Goal: Navigation & Orientation: Find specific page/section

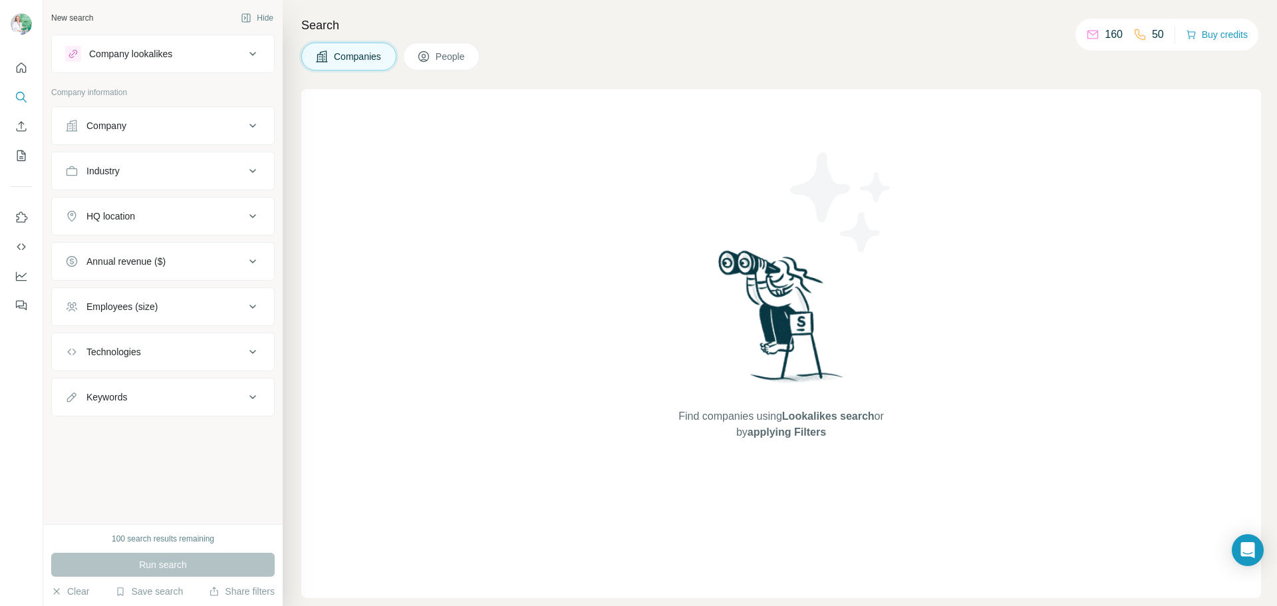
click at [446, 51] on span "People" at bounding box center [451, 56] width 31 height 13
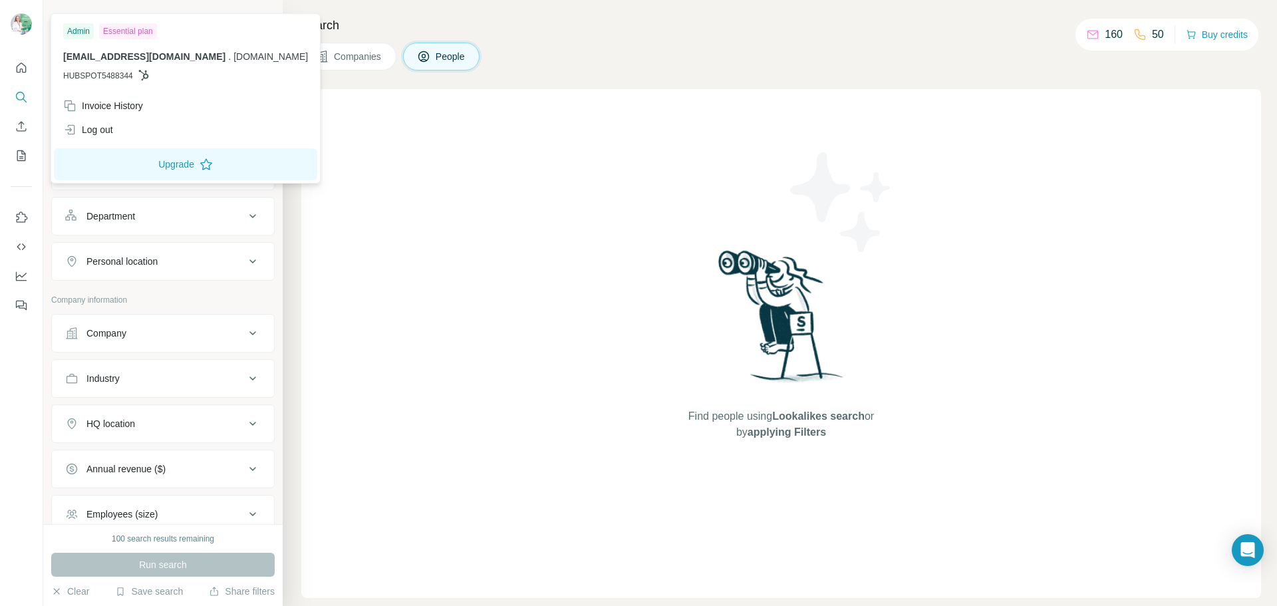
click at [14, 25] on img at bounding box center [21, 23] width 21 height 21
click at [13, 74] on button "Quick start" at bounding box center [21, 68] width 21 height 24
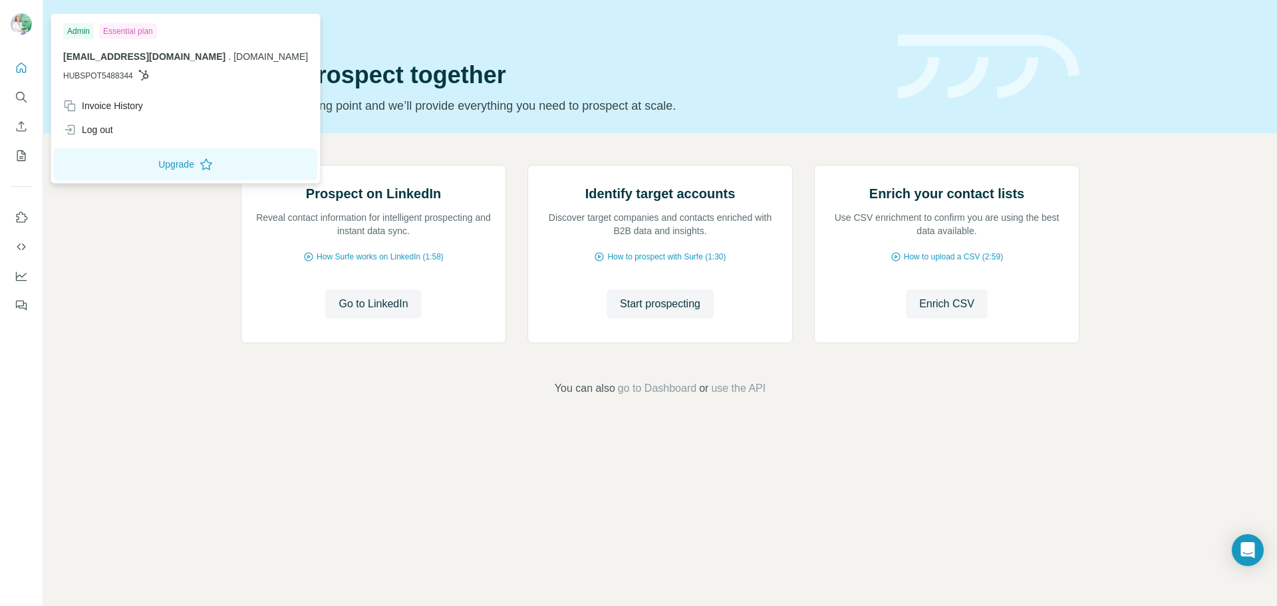
click at [23, 16] on img at bounding box center [21, 23] width 21 height 21
click at [115, 277] on div "Prospect on LinkedIn Reveal contact information for intelligent prospecting and…" at bounding box center [660, 280] width 1234 height 295
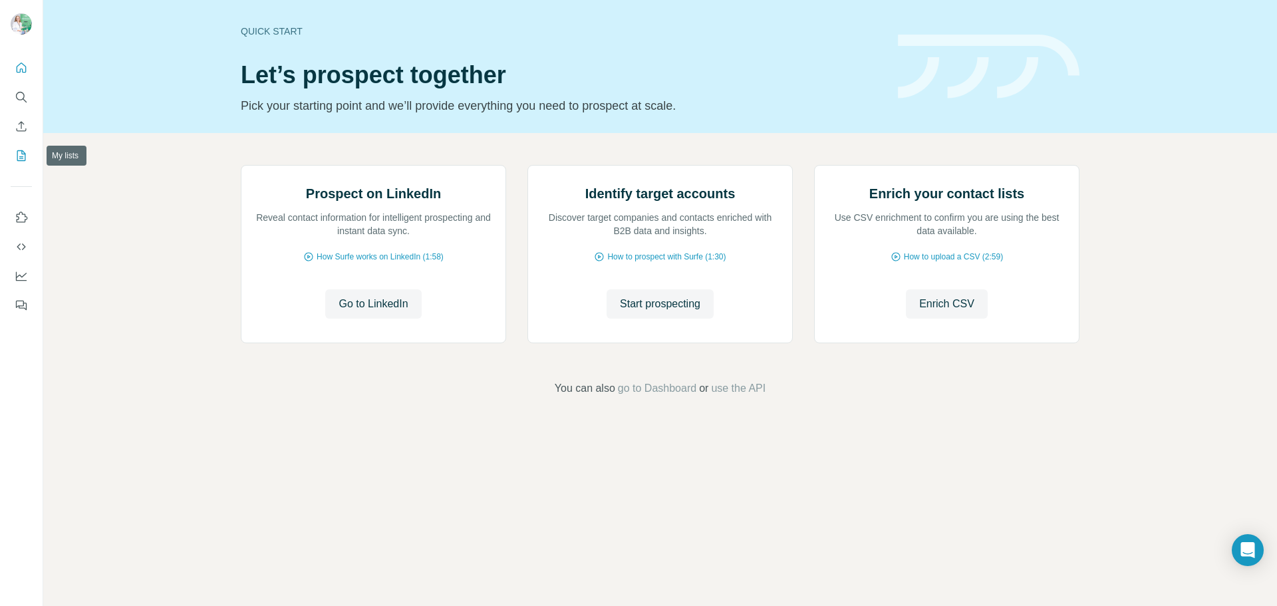
click at [21, 156] on icon "My lists" at bounding box center [22, 154] width 7 height 9
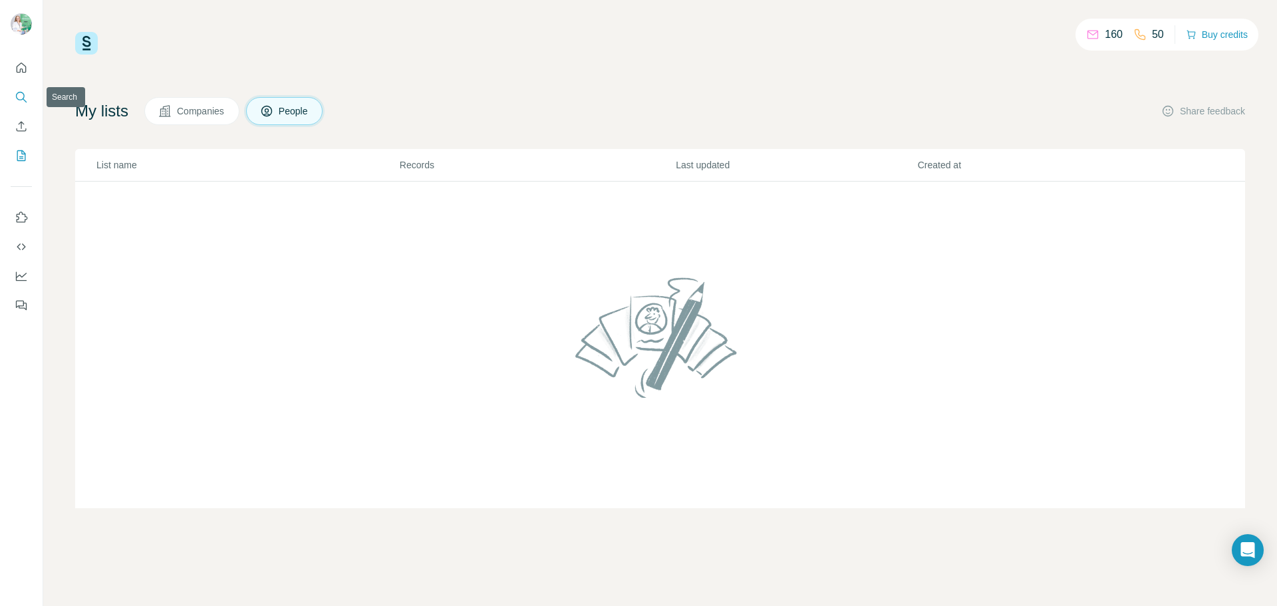
click at [17, 92] on icon "Search" at bounding box center [21, 96] width 13 height 13
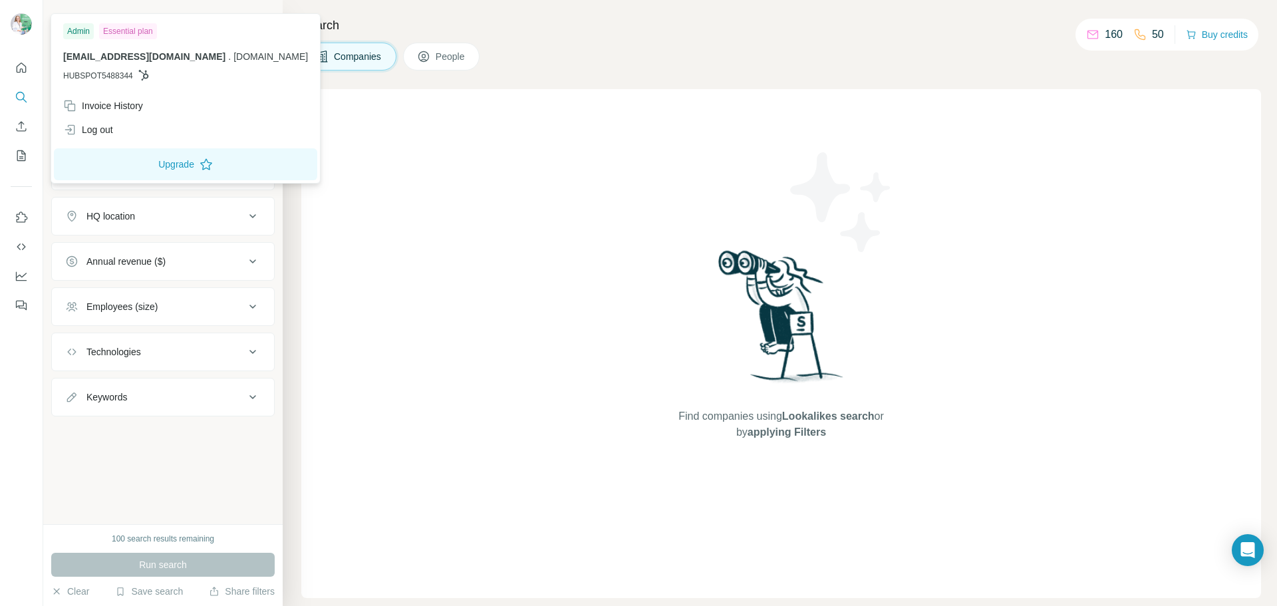
click at [29, 28] on img at bounding box center [21, 23] width 21 height 21
click at [83, 34] on div "Admin" at bounding box center [78, 31] width 31 height 16
click at [122, 35] on div "Essential plan" at bounding box center [128, 31] width 58 height 16
click at [122, 110] on div "Invoice History" at bounding box center [103, 105] width 80 height 13
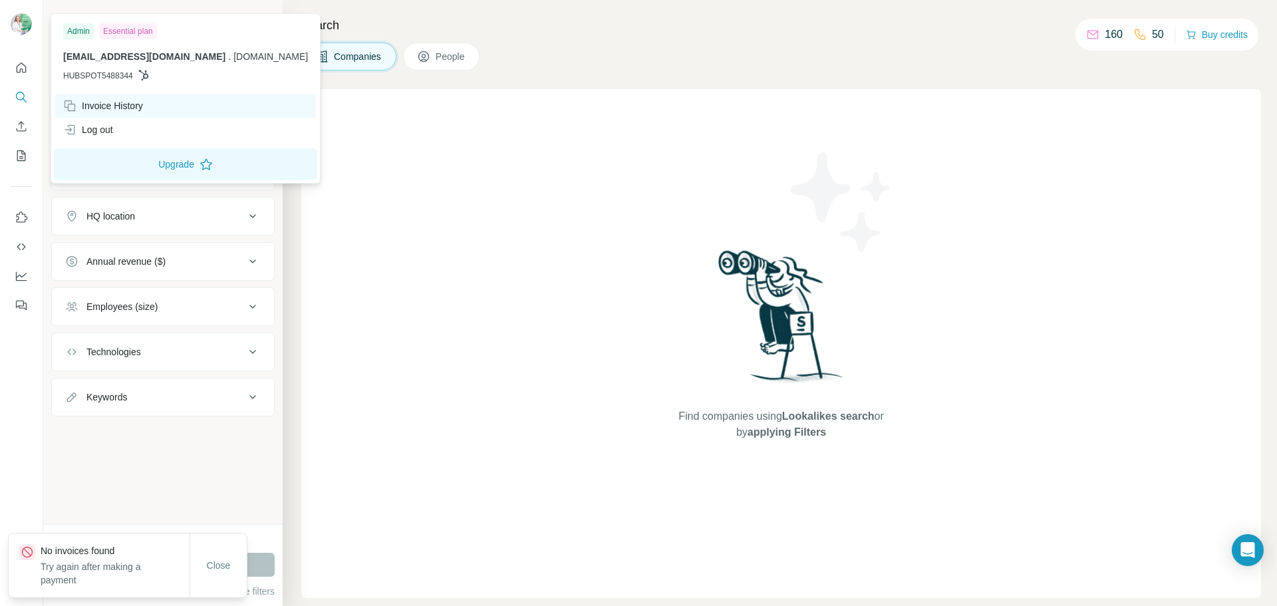
click at [137, 102] on div "Invoice History" at bounding box center [103, 105] width 80 height 13
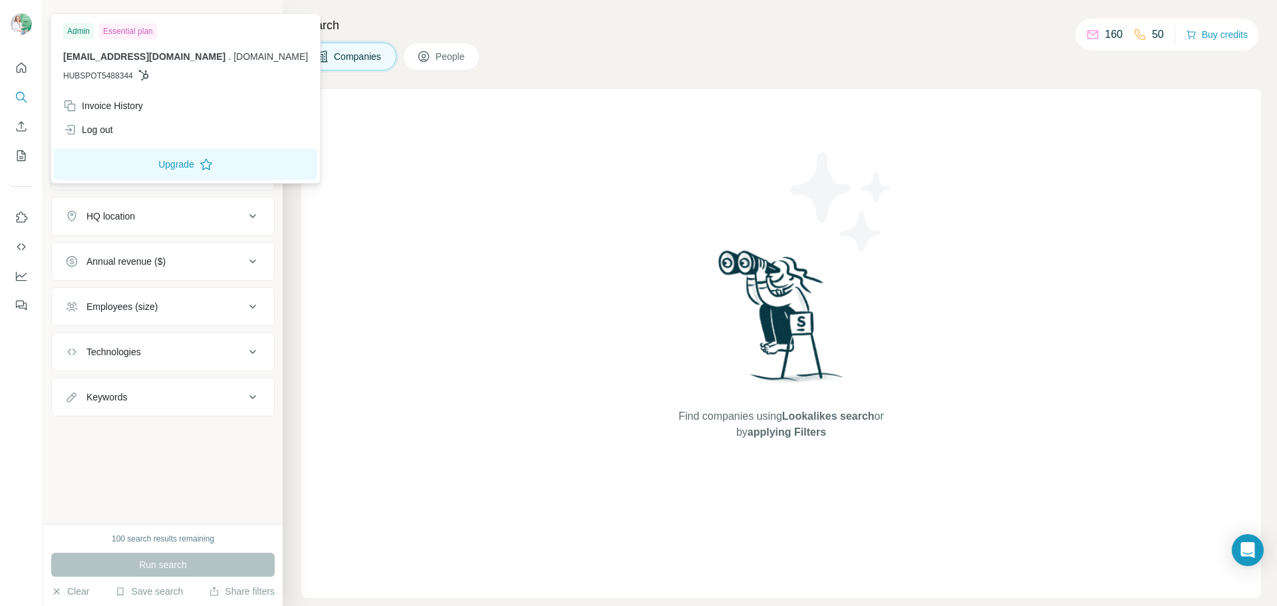
click at [920, 58] on div "Companies People" at bounding box center [781, 57] width 960 height 28
click at [30, 25] on img at bounding box center [21, 23] width 21 height 21
click at [29, 25] on img at bounding box center [21, 23] width 21 height 21
click at [128, 31] on div "Essential plan" at bounding box center [128, 31] width 58 height 16
click at [206, 7] on div "New search Hide Company lookalikes Company information Company Industry HQ loca…" at bounding box center [162, 262] width 239 height 524
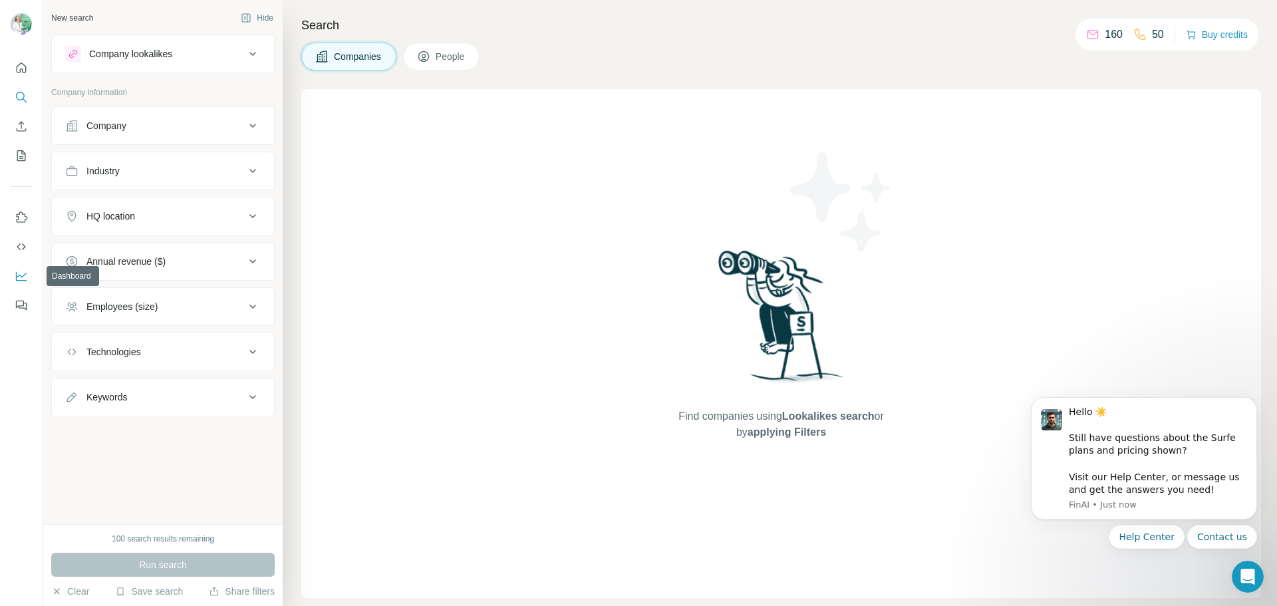
click at [25, 273] on icon "Dashboard" at bounding box center [21, 275] width 13 height 13
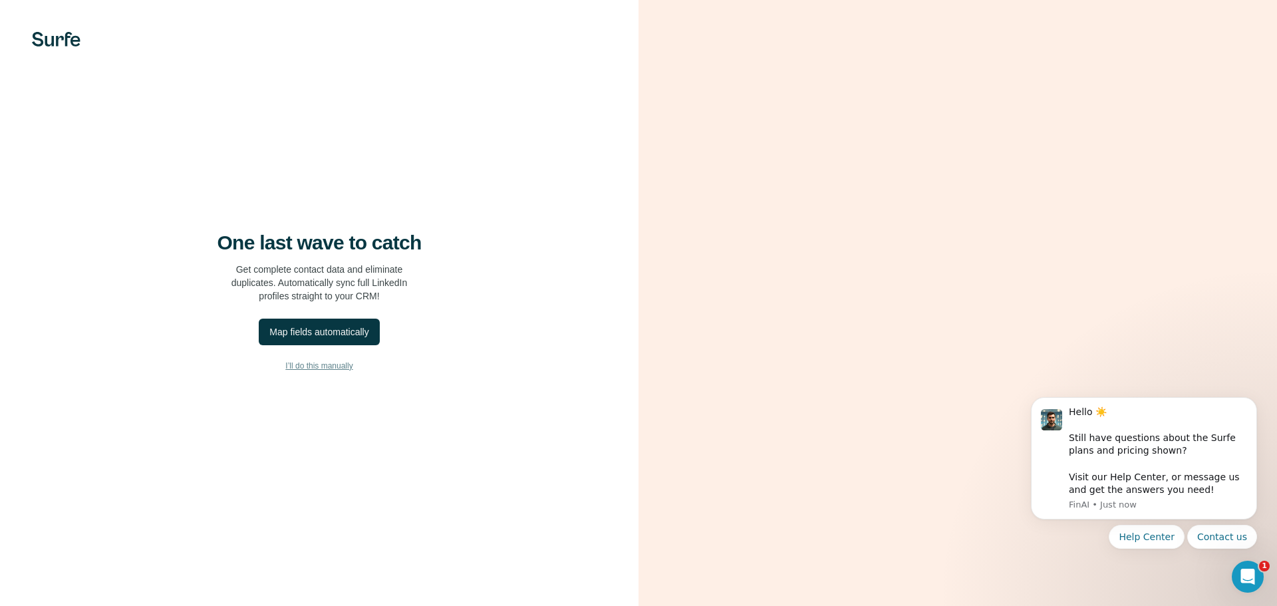
click at [305, 371] on span "I’ll do this manually" at bounding box center [318, 366] width 67 height 12
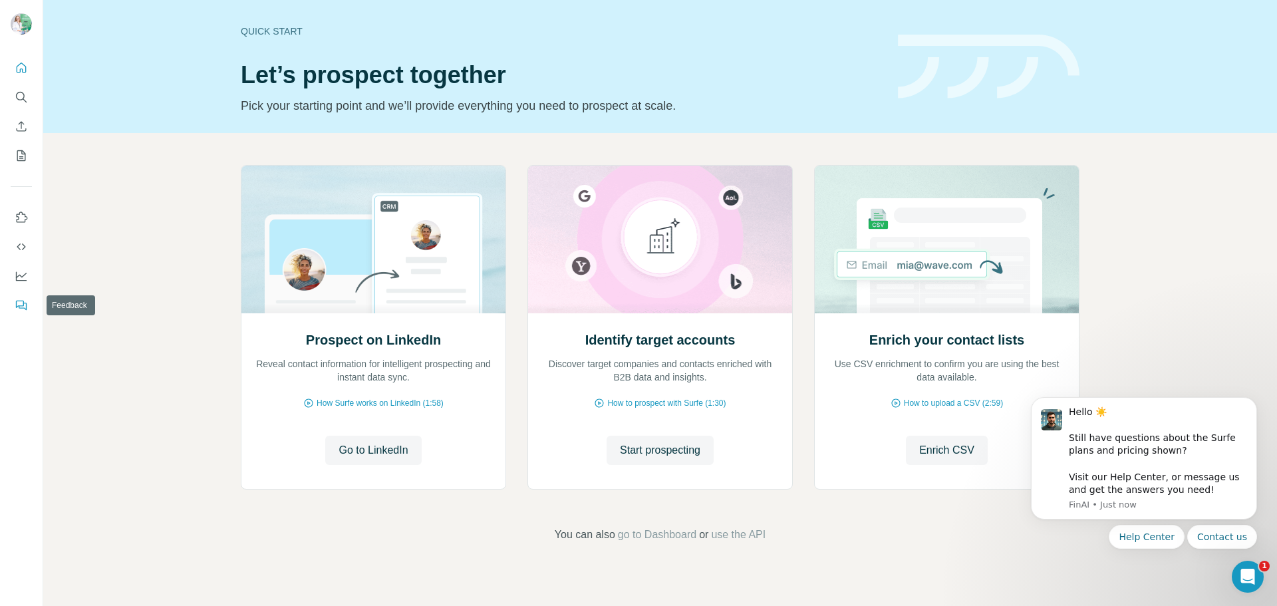
click at [25, 307] on icon "Feedback" at bounding box center [21, 305] width 13 height 13
